Goal: Task Accomplishment & Management: Manage account settings

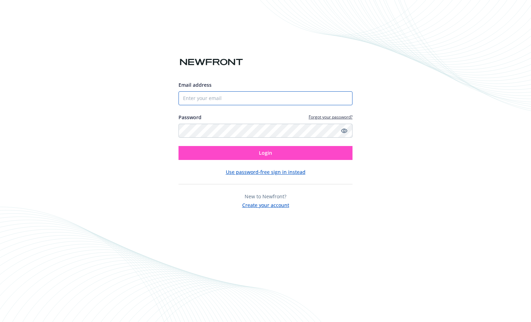
type input "[EMAIL_ADDRESS][DOMAIN_NAME]"
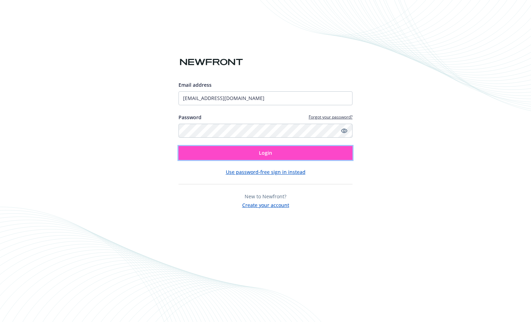
click at [265, 152] on span "Login" at bounding box center [265, 152] width 13 height 7
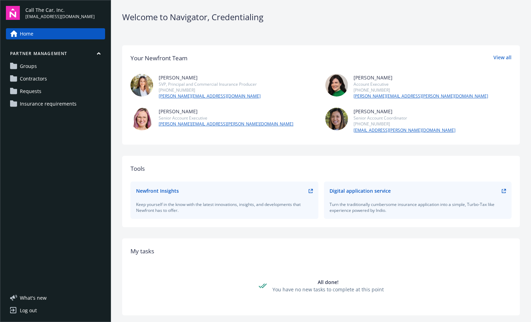
scroll to position [67, 0]
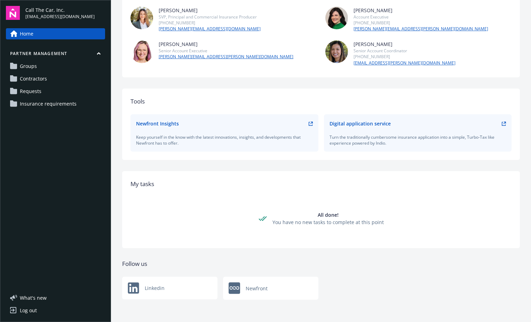
click at [38, 91] on span "Requests" at bounding box center [31, 91] width 22 height 11
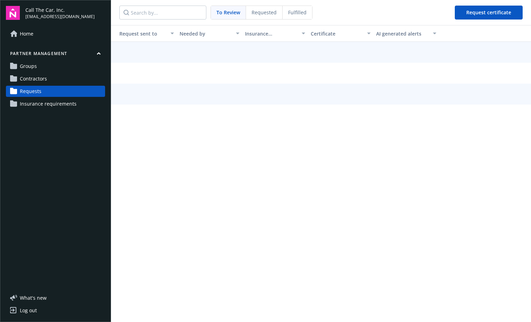
click at [271, 11] on span "Requested" at bounding box center [264, 12] width 25 height 7
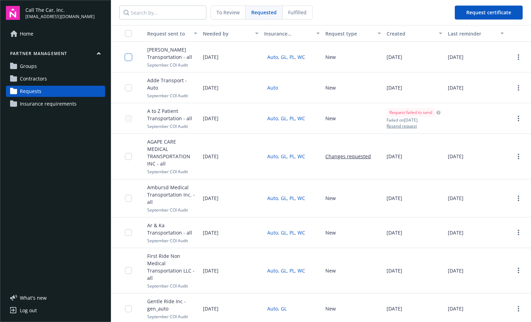
click at [129, 56] on input "checkbox" at bounding box center [128, 57] width 7 height 7
click at [518, 59] on circle "more" at bounding box center [518, 58] width 1 height 1
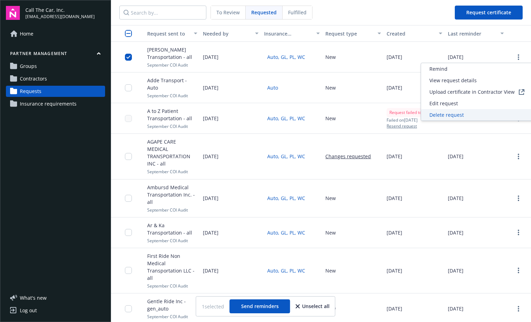
click at [455, 114] on span "Delete request" at bounding box center [446, 114] width 34 height 7
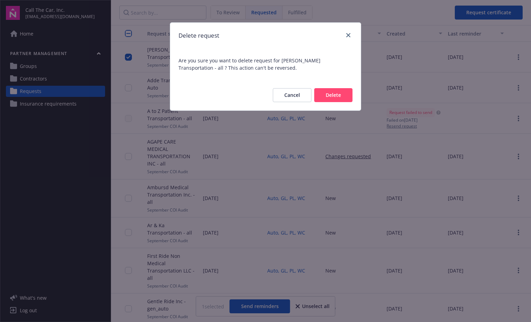
click at [332, 93] on button "Delete" at bounding box center [333, 95] width 38 height 14
